Goal: Information Seeking & Learning: Check status

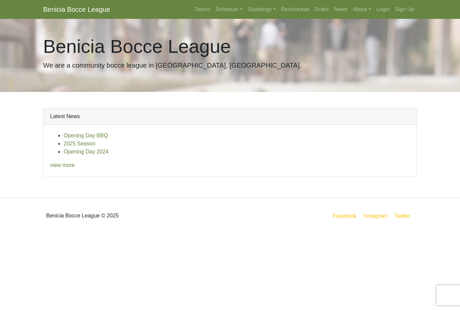
click at [340, 13] on link "News" at bounding box center [340, 9] width 19 height 13
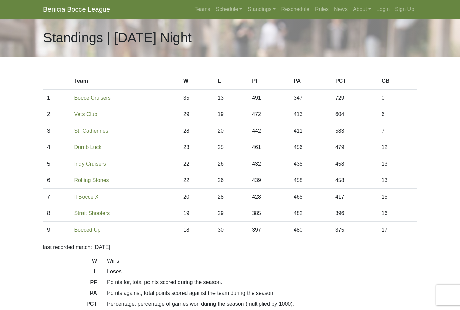
click at [255, 8] on link "Standings" at bounding box center [261, 9] width 33 height 13
